Goal: Information Seeking & Learning: Learn about a topic

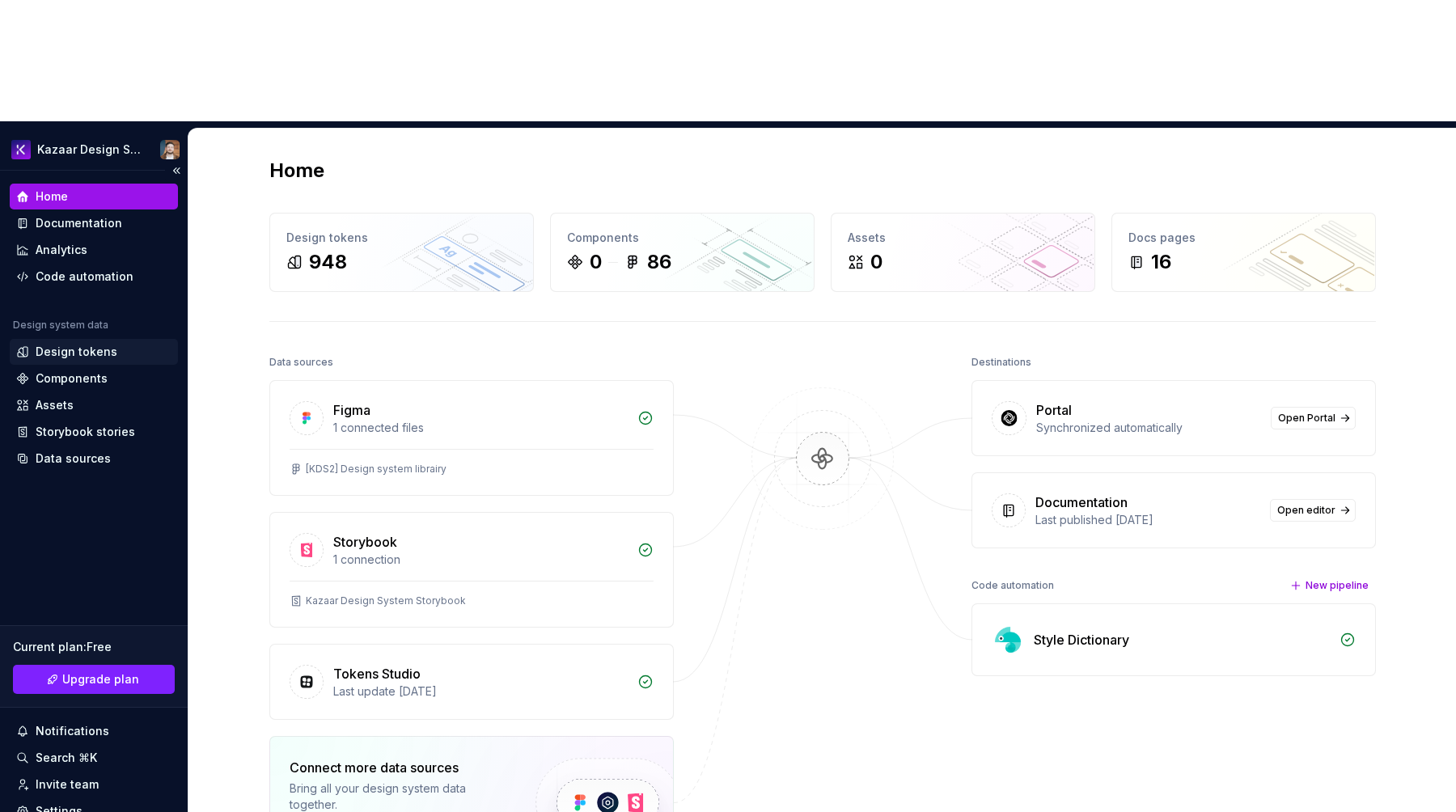
click at [87, 339] on div "Design tokens" at bounding box center [94, 351] width 169 height 26
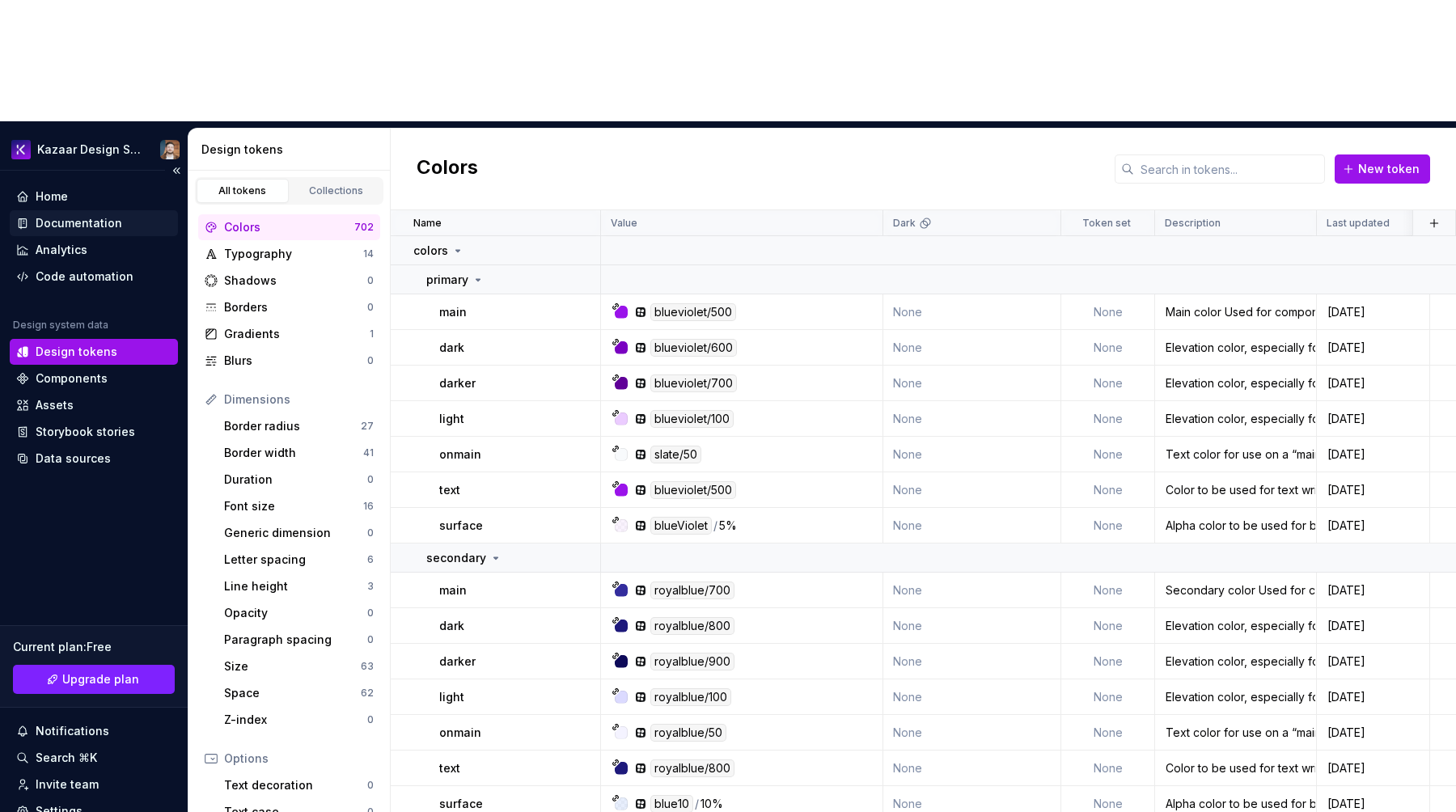
click at [81, 215] on div "Documentation" at bounding box center [79, 223] width 86 height 16
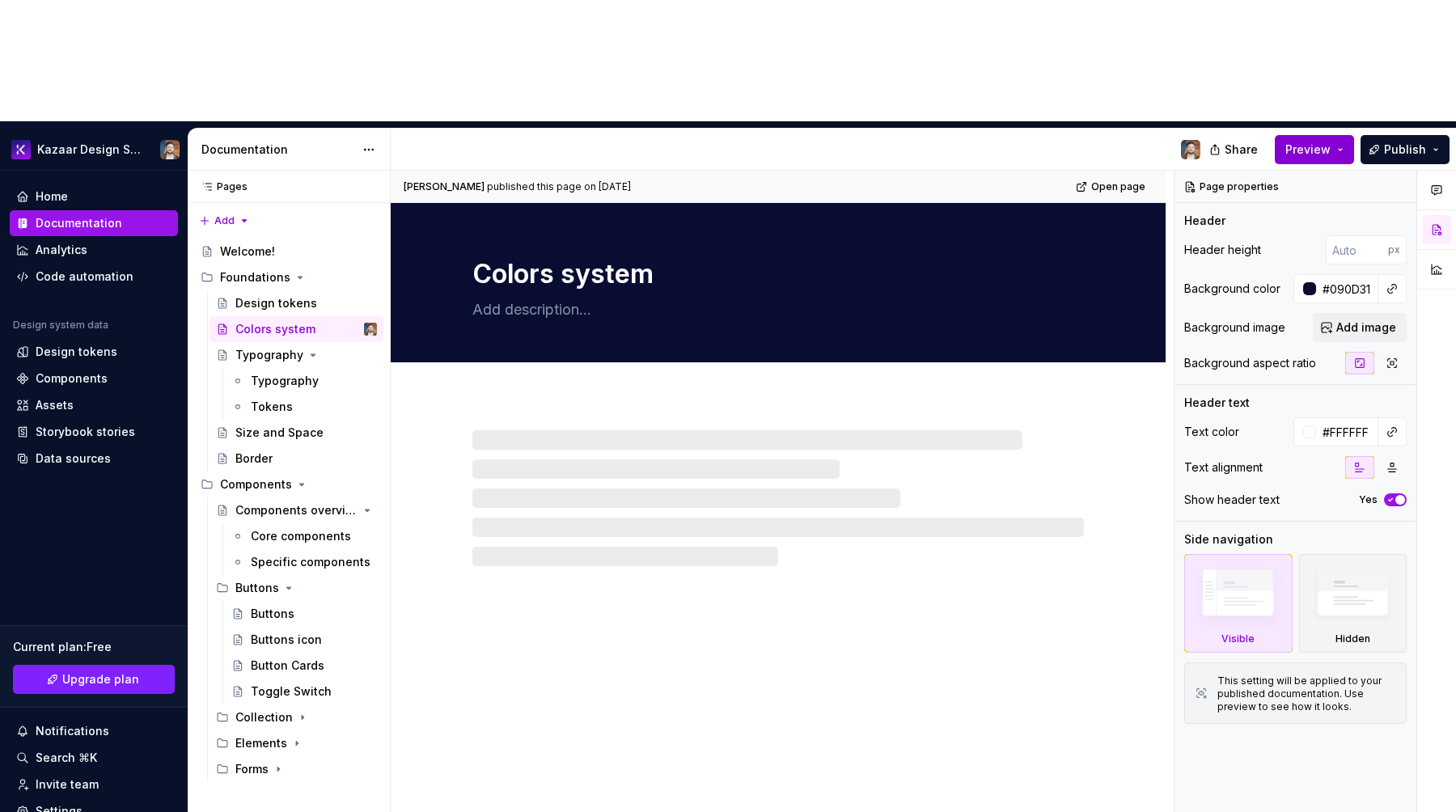
click at [1328, 135] on button "Preview" at bounding box center [1314, 149] width 80 height 29
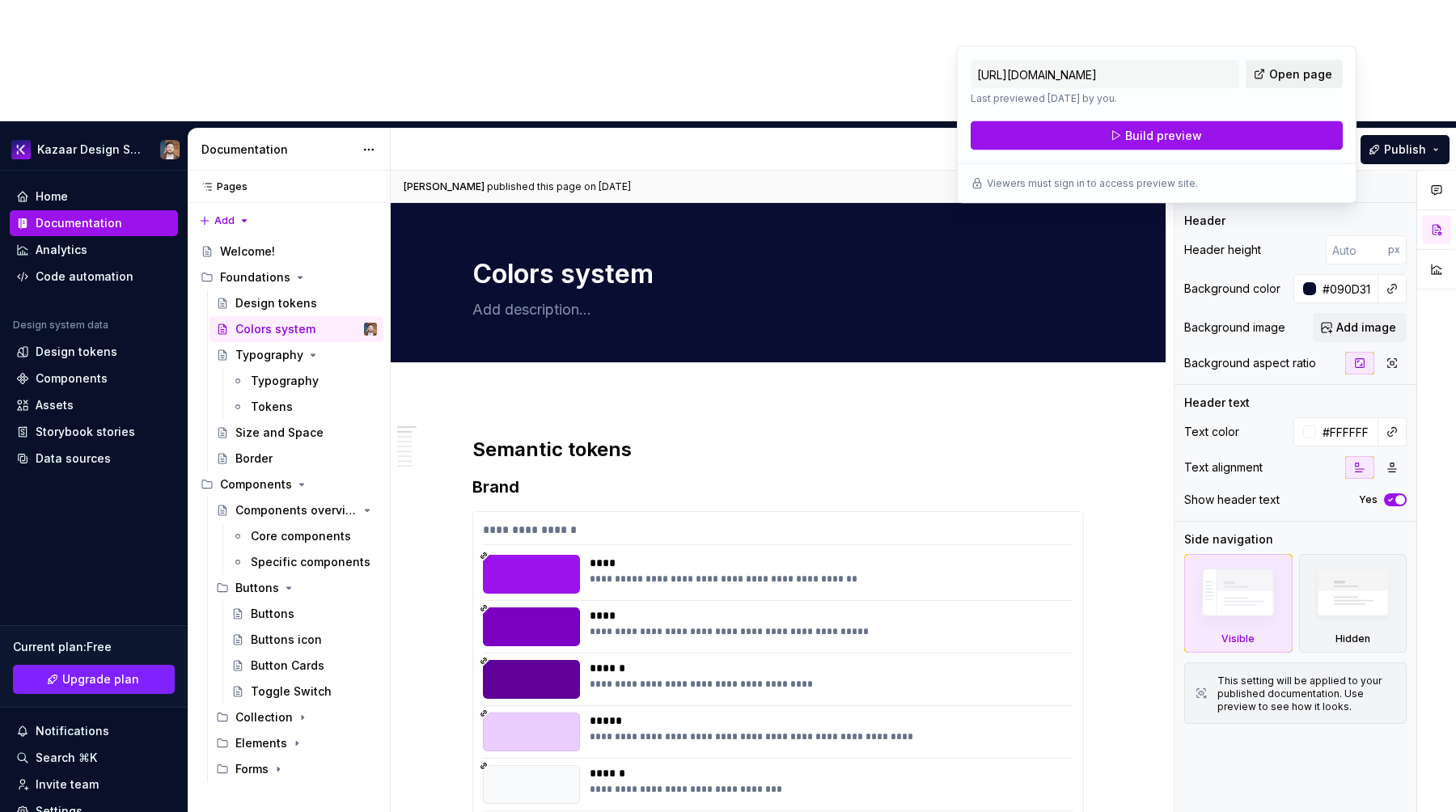
click at [1299, 65] on link "Open page" at bounding box center [1293, 74] width 97 height 29
click at [790, 437] on h2 "Semantic tokens" at bounding box center [778, 449] width 611 height 26
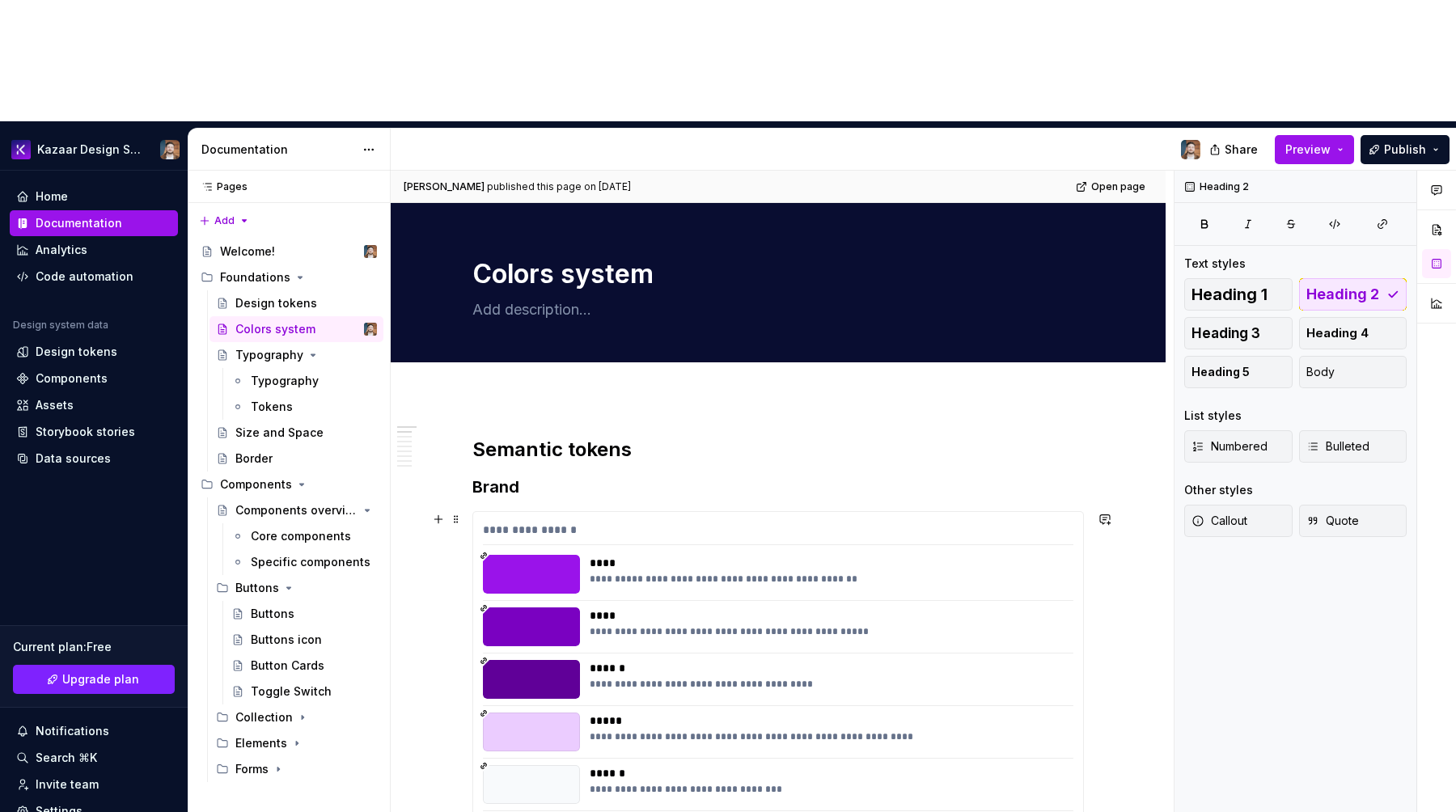
click at [786, 607] on div "**********" at bounding box center [827, 626] width 474 height 39
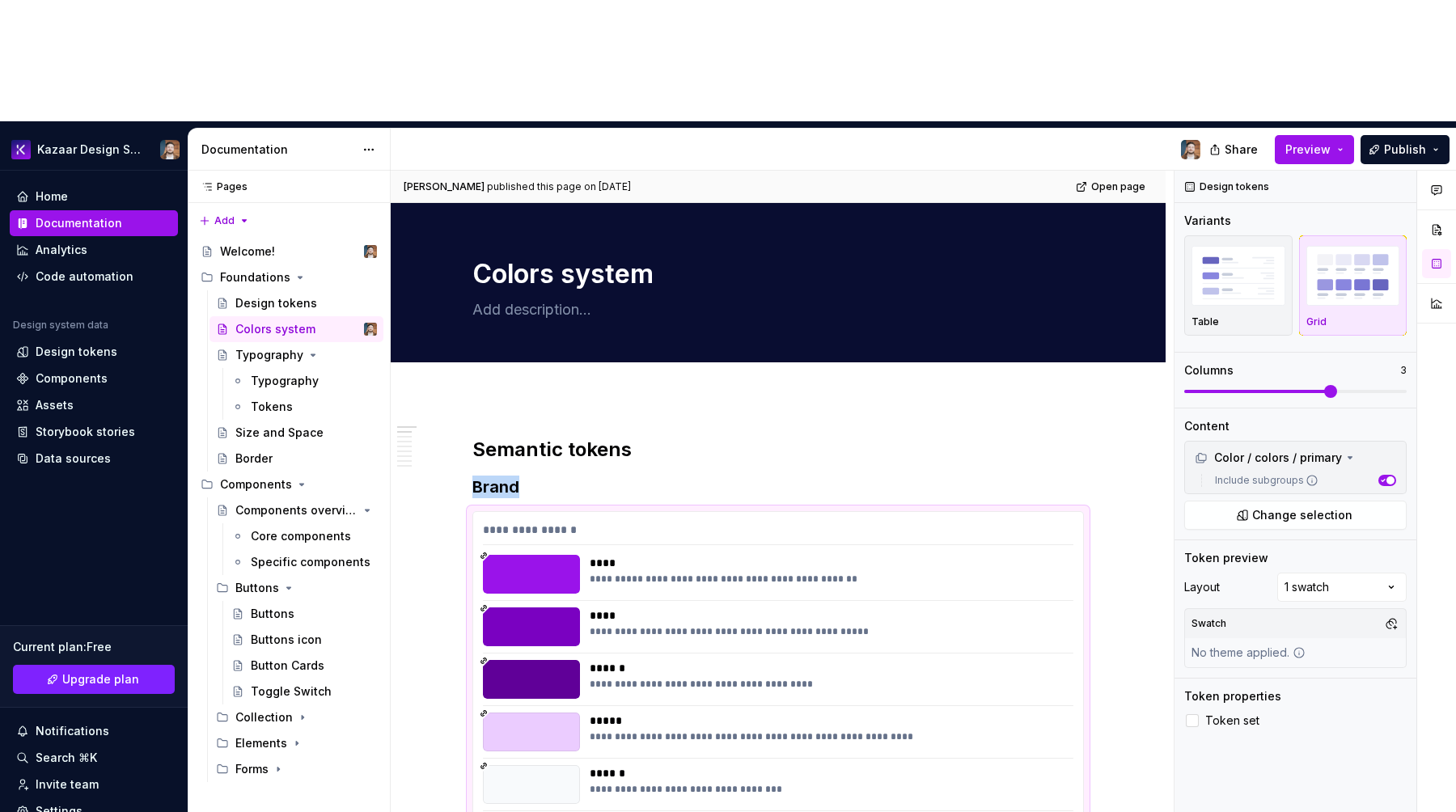
type textarea "*"
